Goal: Check status

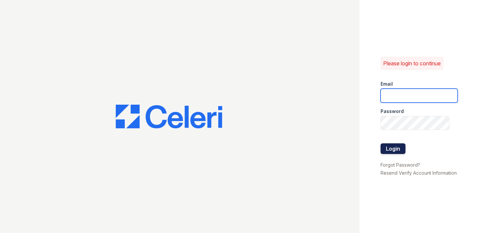
type input "[EMAIL_ADDRESS][DOMAIN_NAME]"
click at [394, 152] on button "Login" at bounding box center [393, 148] width 25 height 11
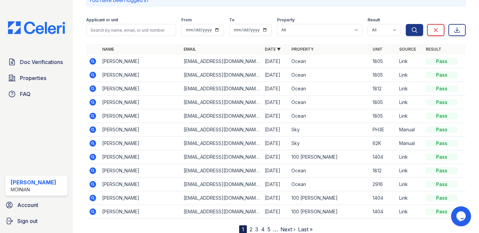
scroll to position [38, 0]
drag, startPoint x: 103, startPoint y: 89, endPoint x: 157, endPoint y: 91, distance: 54.3
click at [158, 92] on td "[PERSON_NAME]" at bounding box center [140, 89] width 81 height 14
copy td "[PERSON_NAME]"
click at [93, 90] on icon at bounding box center [93, 88] width 7 height 7
